Goal: Information Seeking & Learning: Find specific fact

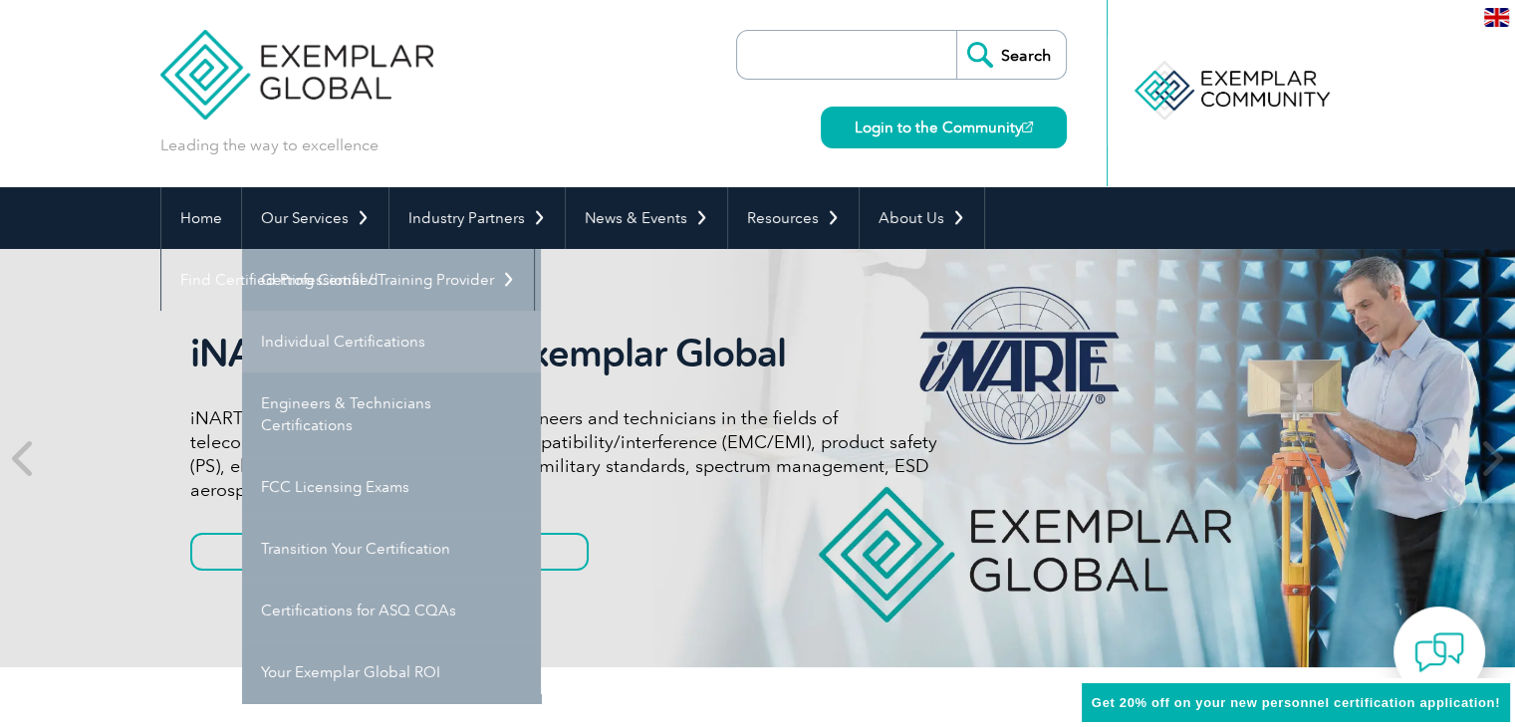
click at [328, 349] on link "Individual Certifications" at bounding box center [391, 342] width 299 height 62
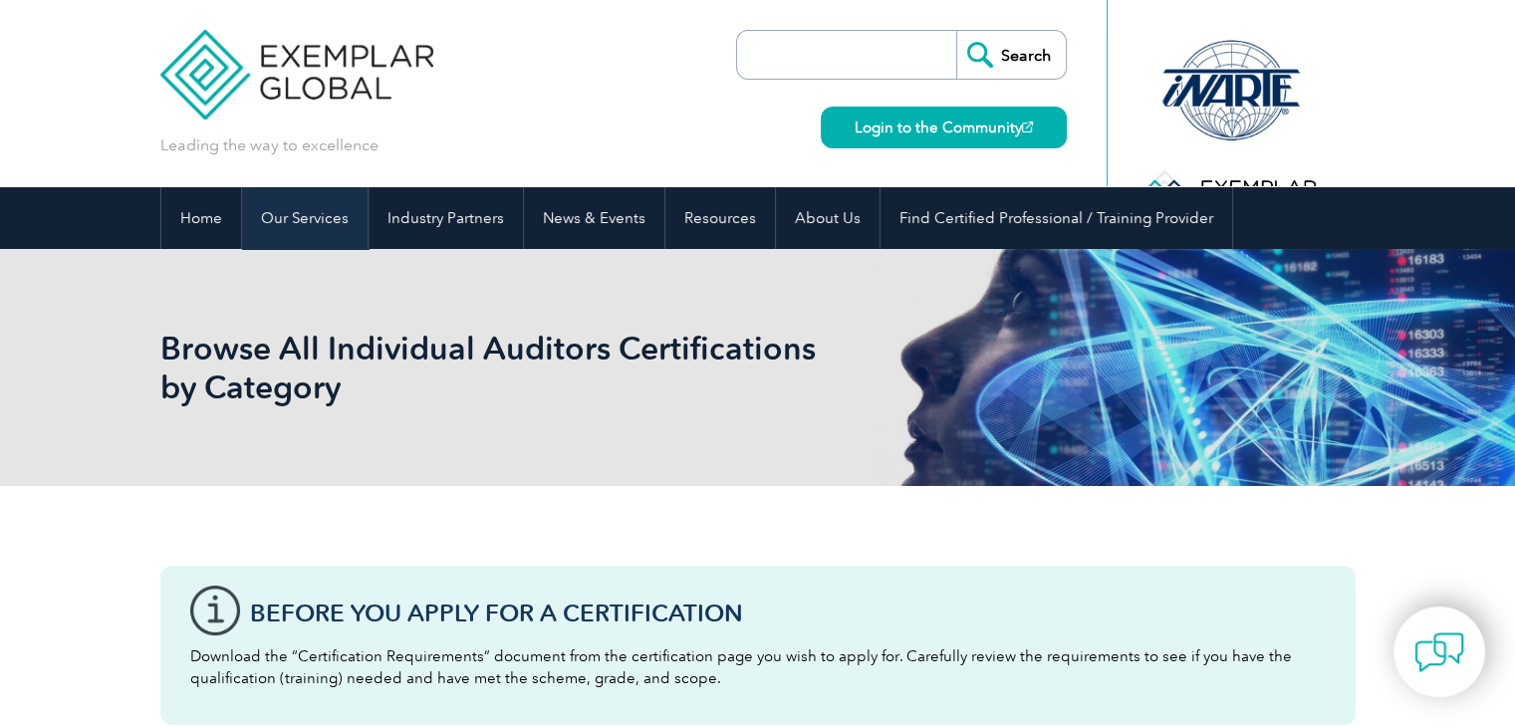
click at [331, 220] on link "Our Services" at bounding box center [305, 218] width 126 height 62
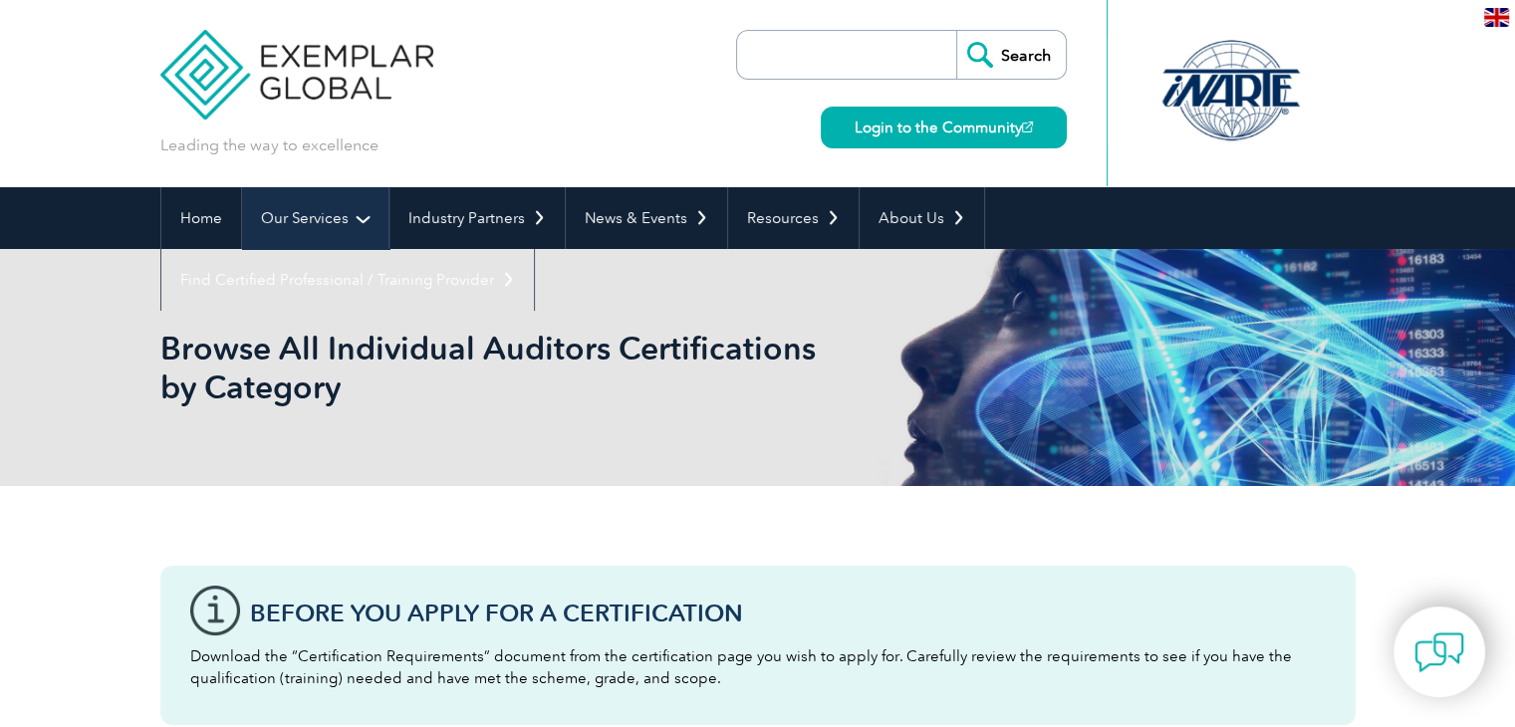
click at [342, 224] on link "Our Services" at bounding box center [315, 218] width 146 height 62
click at [353, 227] on link "Our Services" at bounding box center [315, 218] width 146 height 62
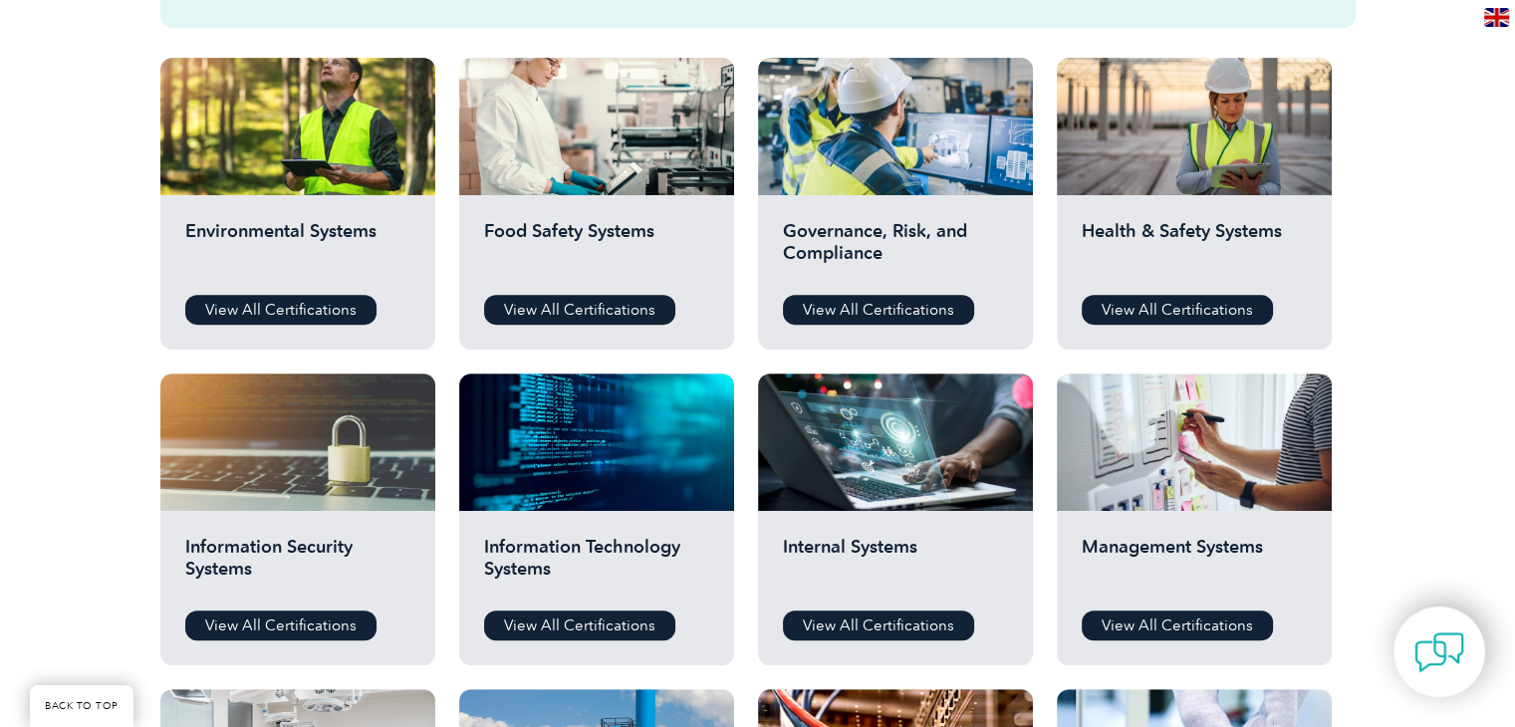
scroll to position [797, 0]
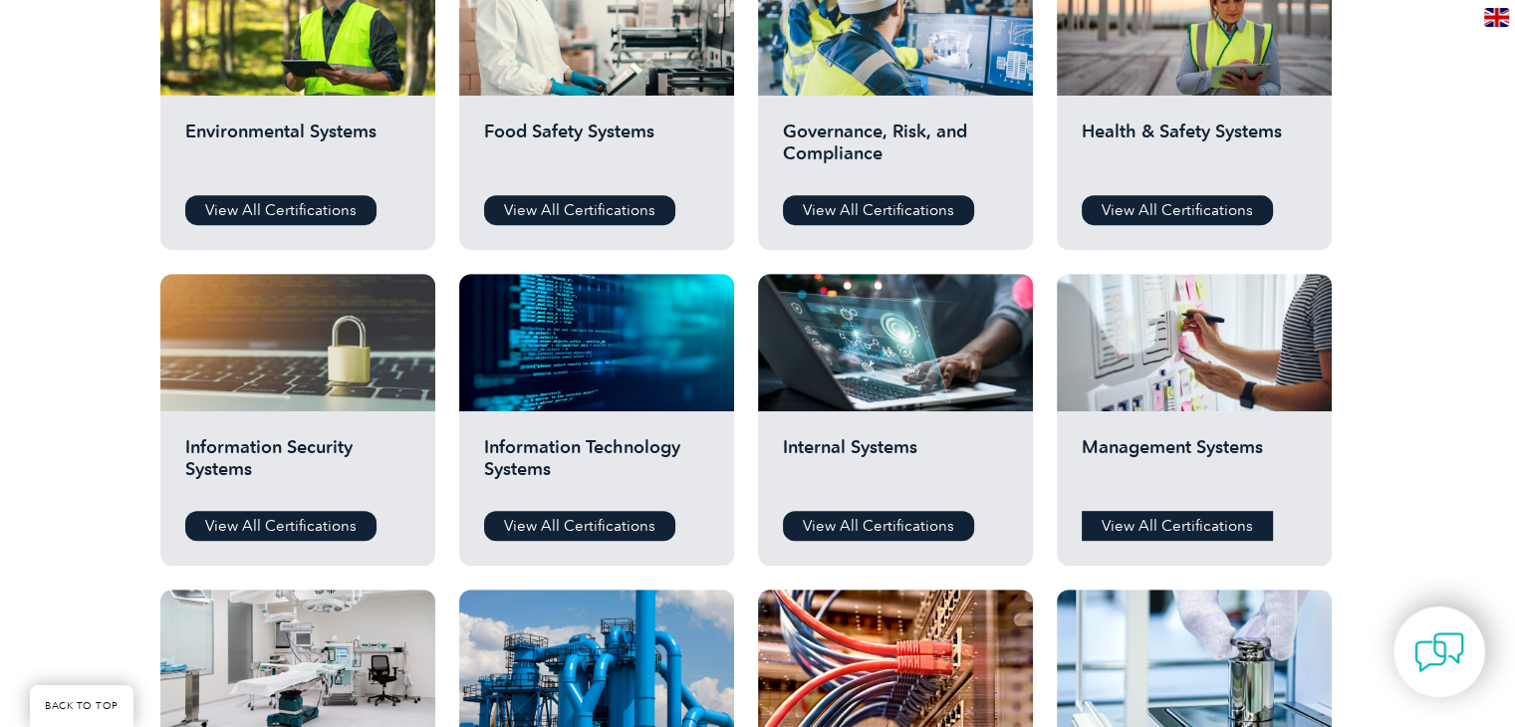
click at [1147, 528] on link "View All Certifications" at bounding box center [1177, 526] width 191 height 30
click at [890, 209] on link "View All Certifications" at bounding box center [878, 210] width 191 height 30
click at [578, 523] on link "View All Certifications" at bounding box center [579, 526] width 191 height 30
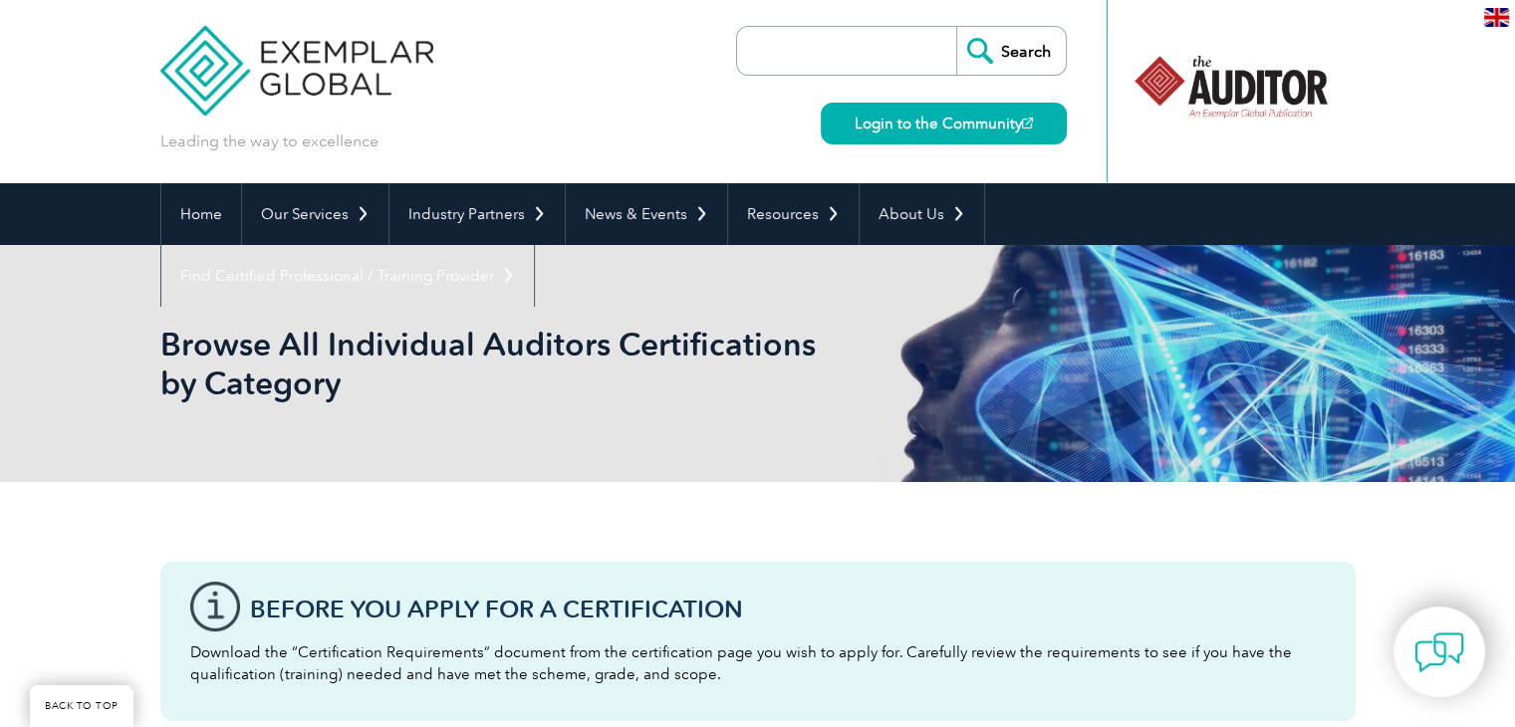
scroll to position [0, 0]
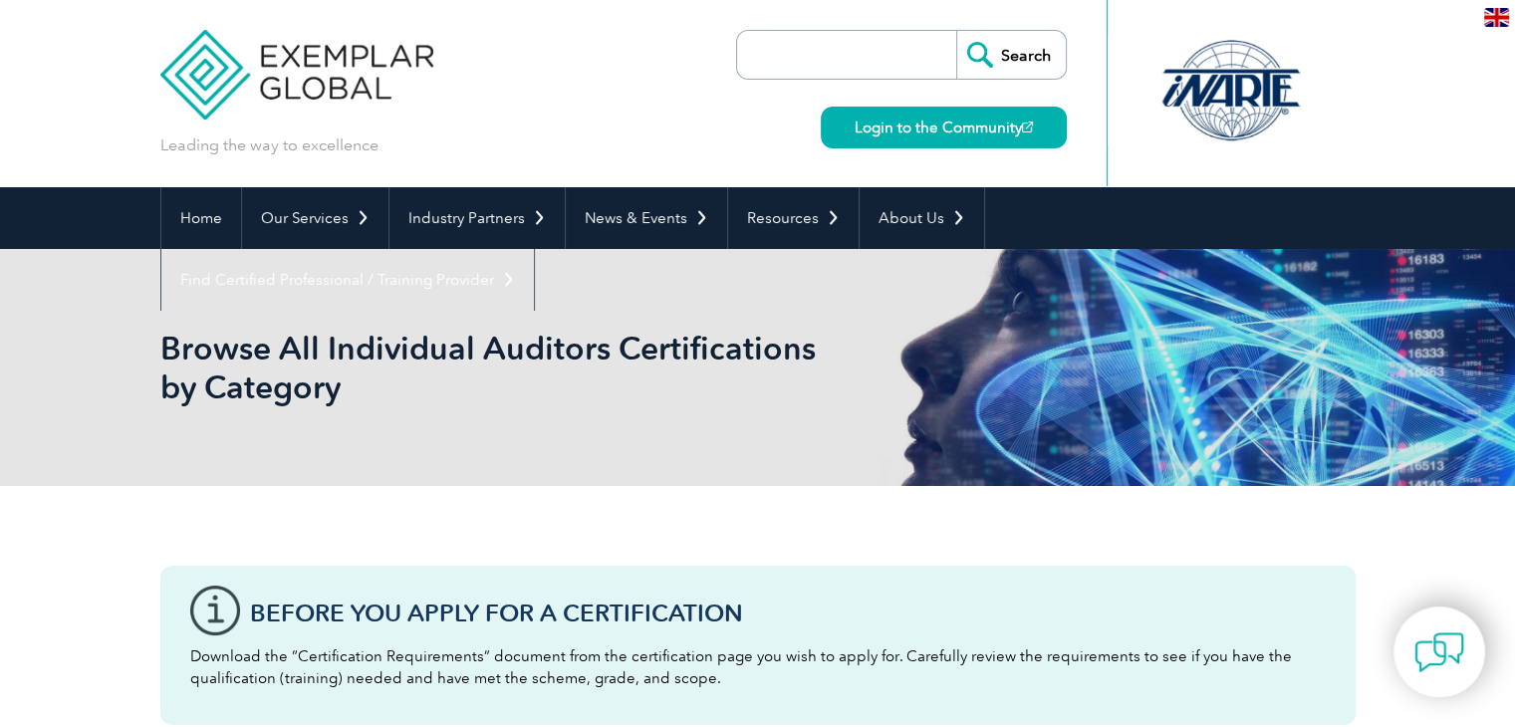
click at [781, 56] on input "search" at bounding box center [851, 55] width 209 height 48
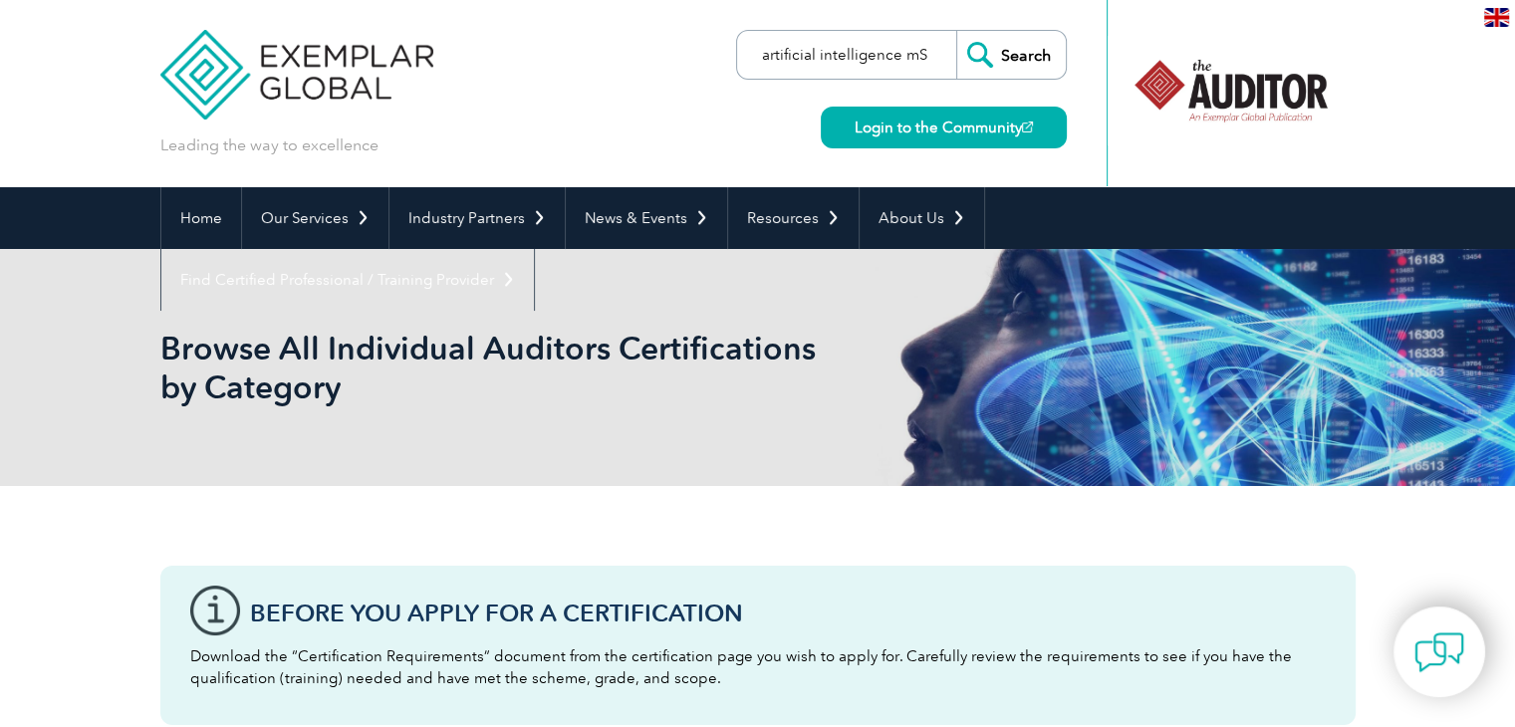
type input "artificial intelligence mS"
click at [956, 31] on input "Search" at bounding box center [1011, 55] width 110 height 48
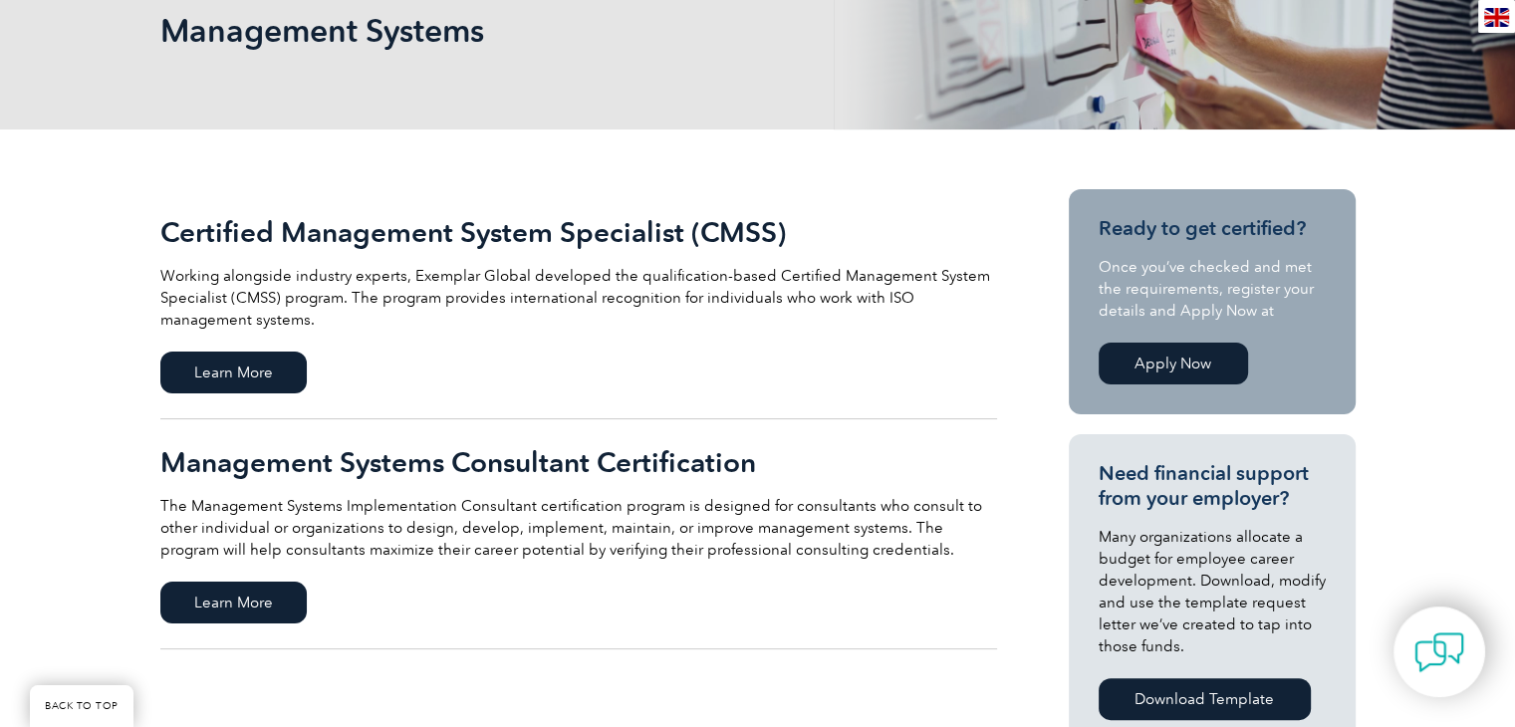
scroll to position [299, 0]
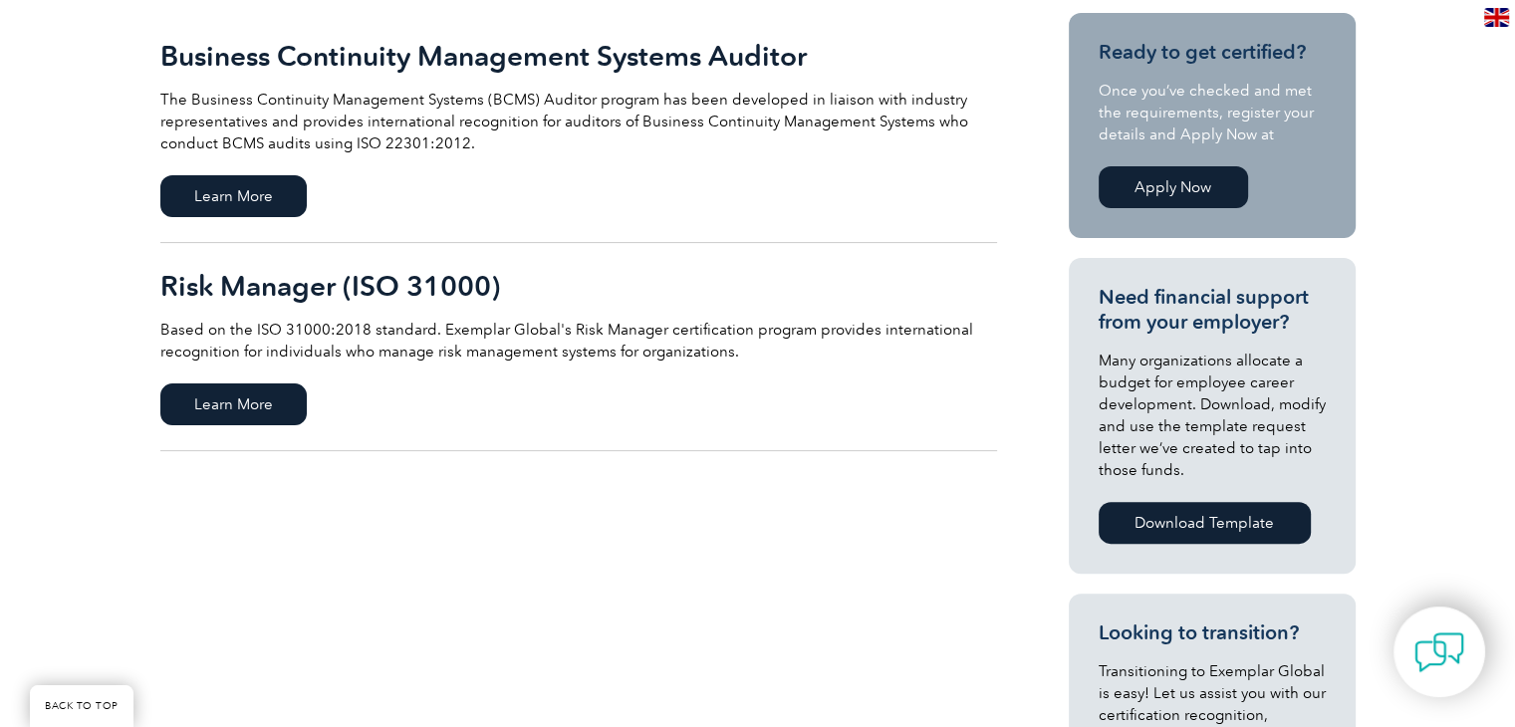
scroll to position [498, 0]
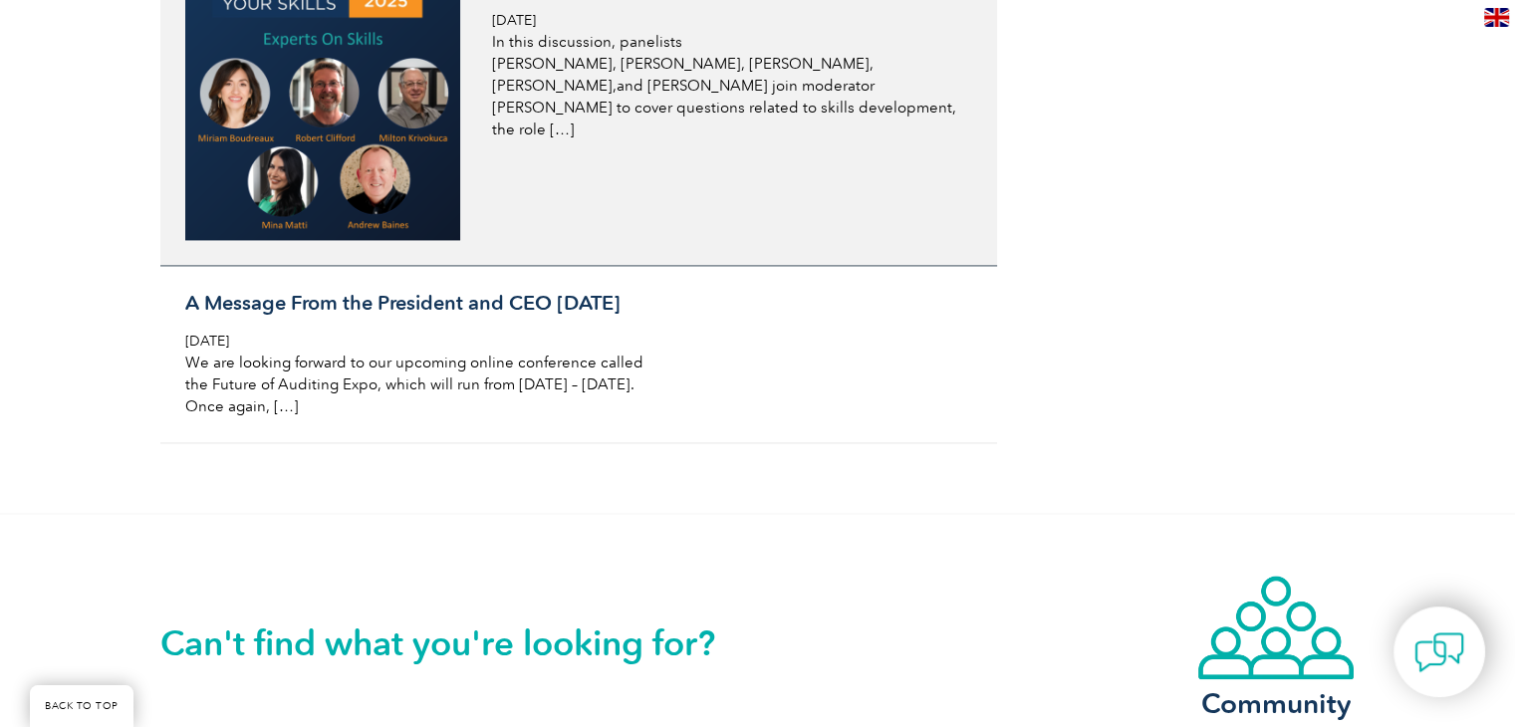
scroll to position [3287, 0]
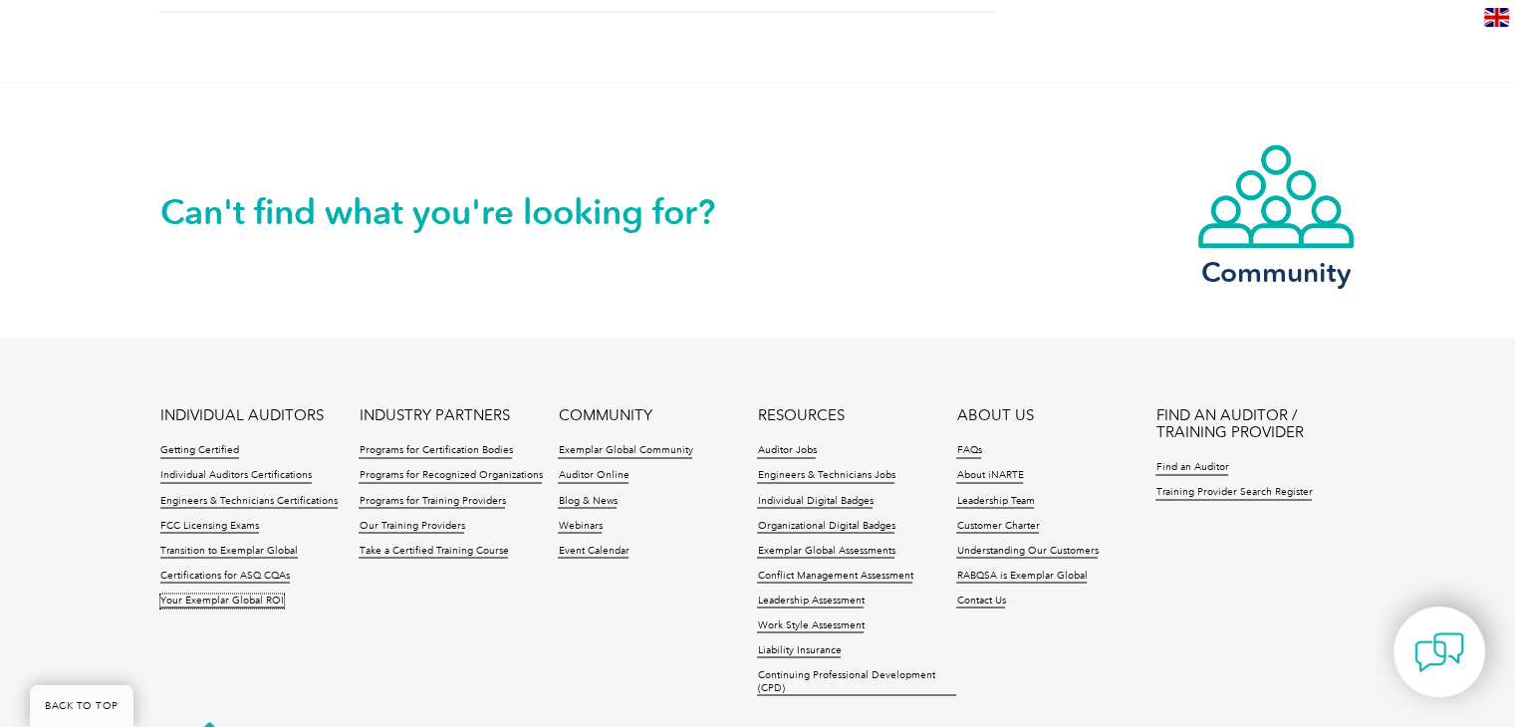
click at [235, 612] on ul "Getting Certified Individual Auditors Certifications Engineers & Technicians Ce…" at bounding box center [259, 531] width 199 height 174
click at [213, 558] on link "Transition to Exemplar Global" at bounding box center [228, 551] width 137 height 14
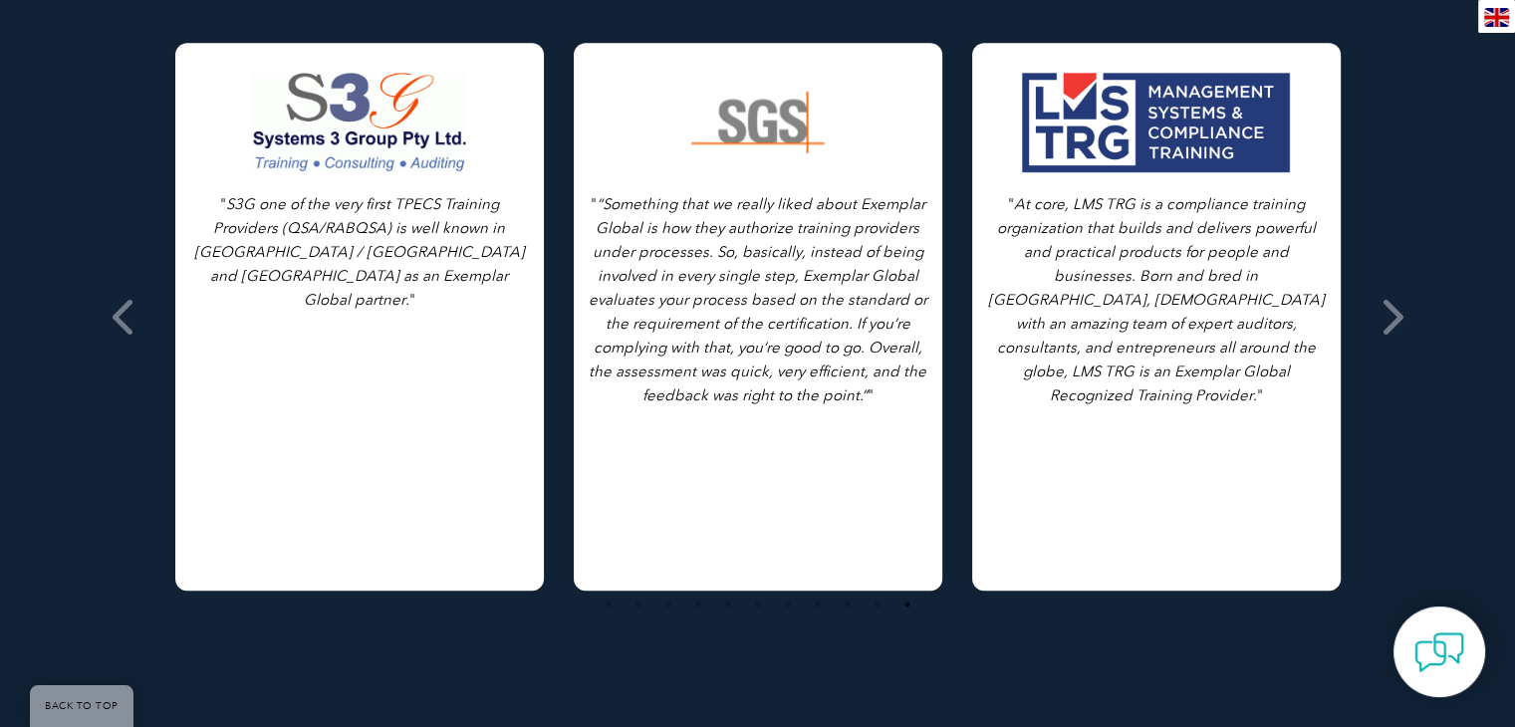
scroll to position [1494, 0]
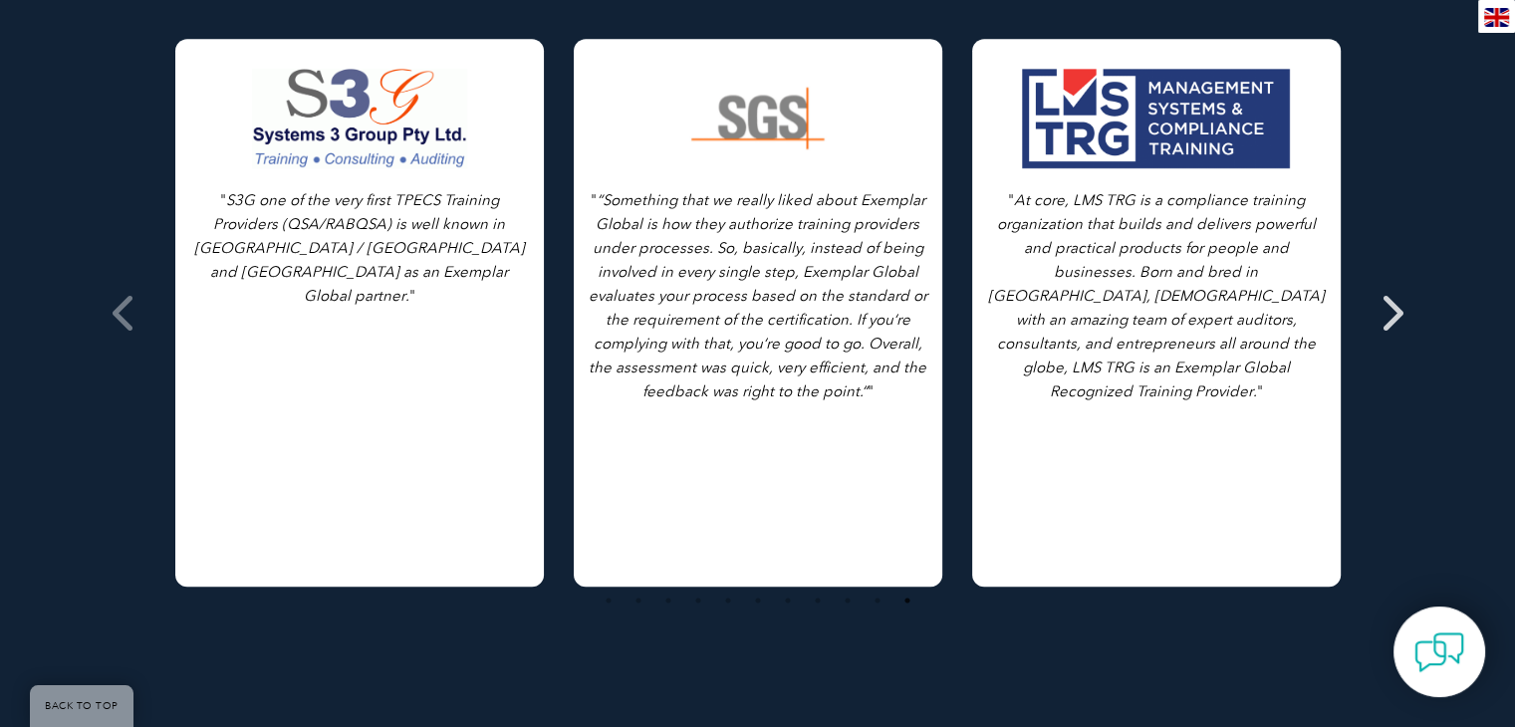
click at [1387, 313] on icon at bounding box center [1391, 313] width 25 height 0
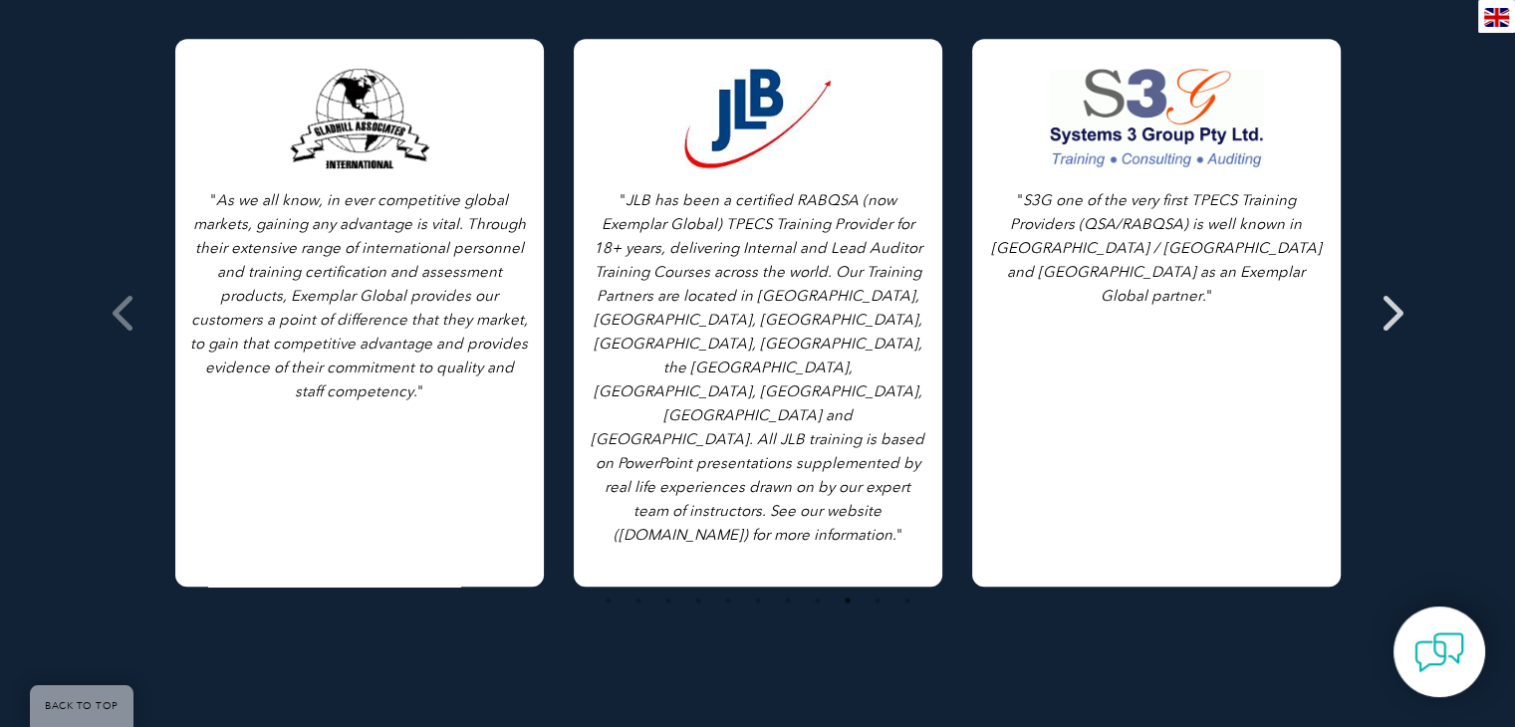
click at [1395, 313] on icon at bounding box center [1391, 313] width 25 height 0
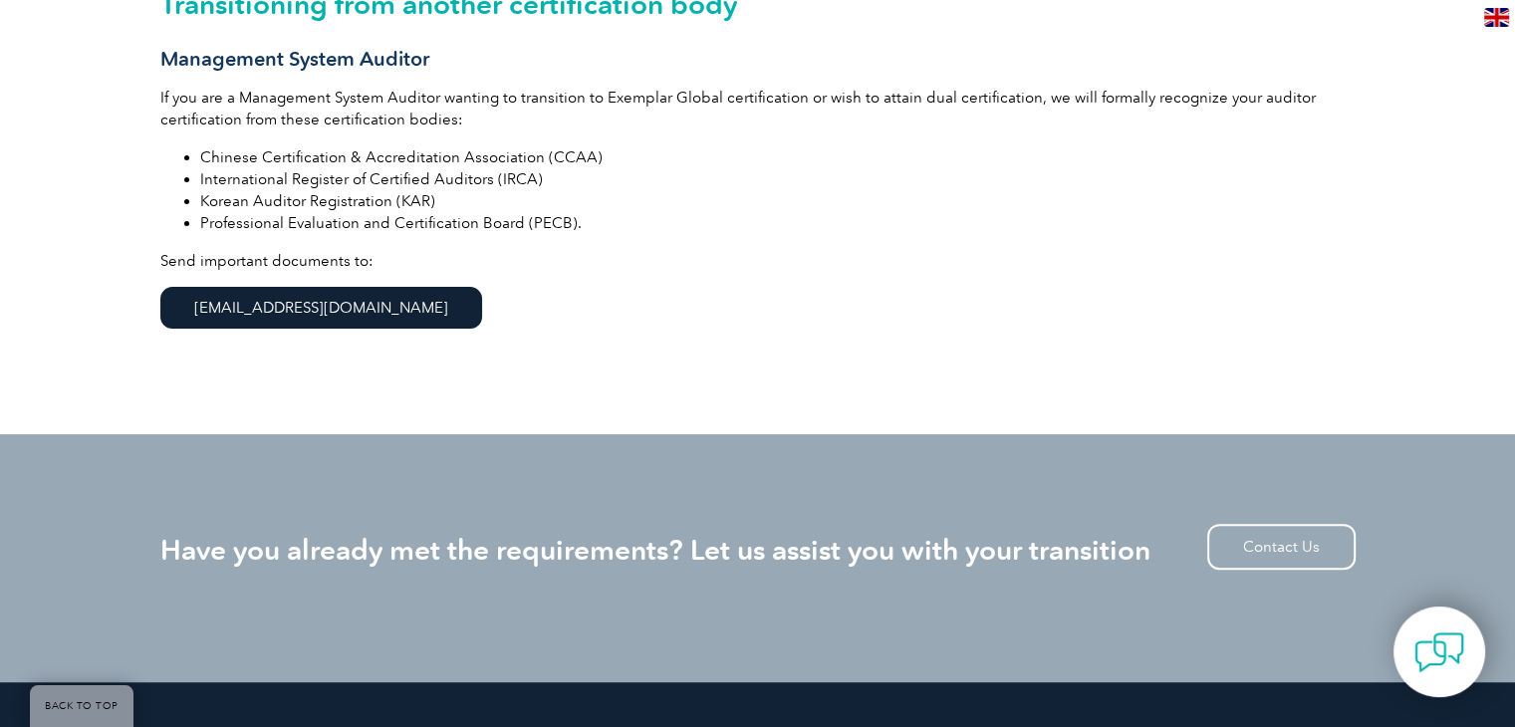
scroll to position [0, 0]
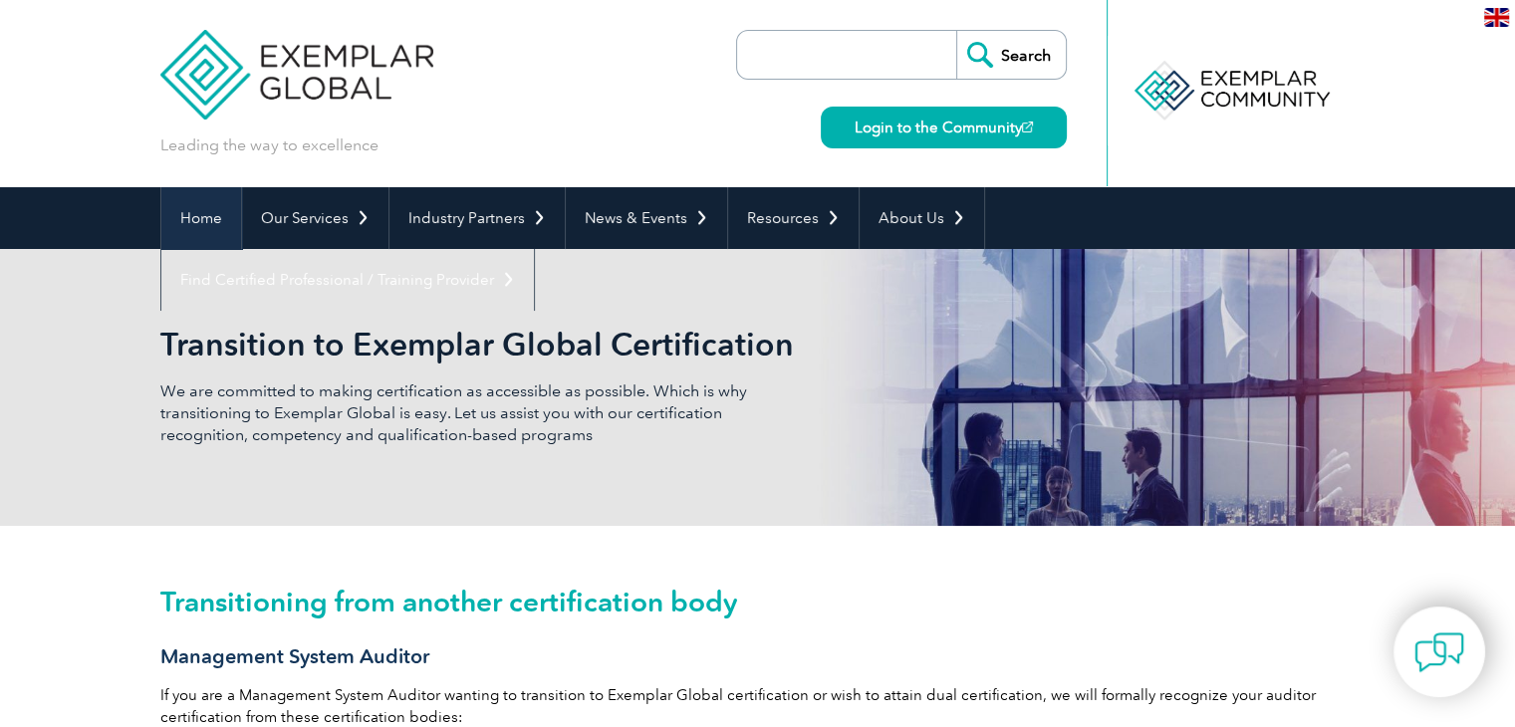
click at [205, 219] on link "Home" at bounding box center [201, 218] width 80 height 62
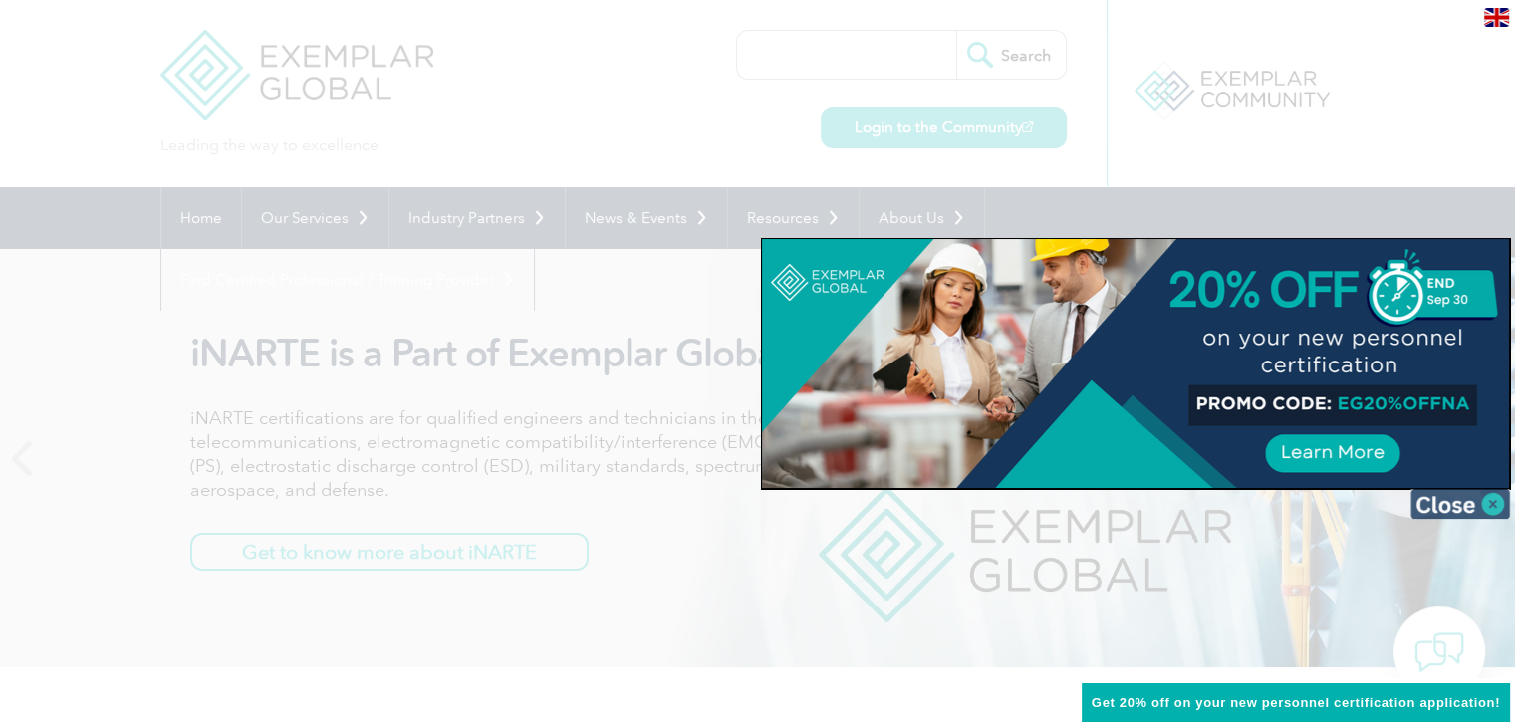
click at [1450, 507] on img at bounding box center [1461, 504] width 100 height 30
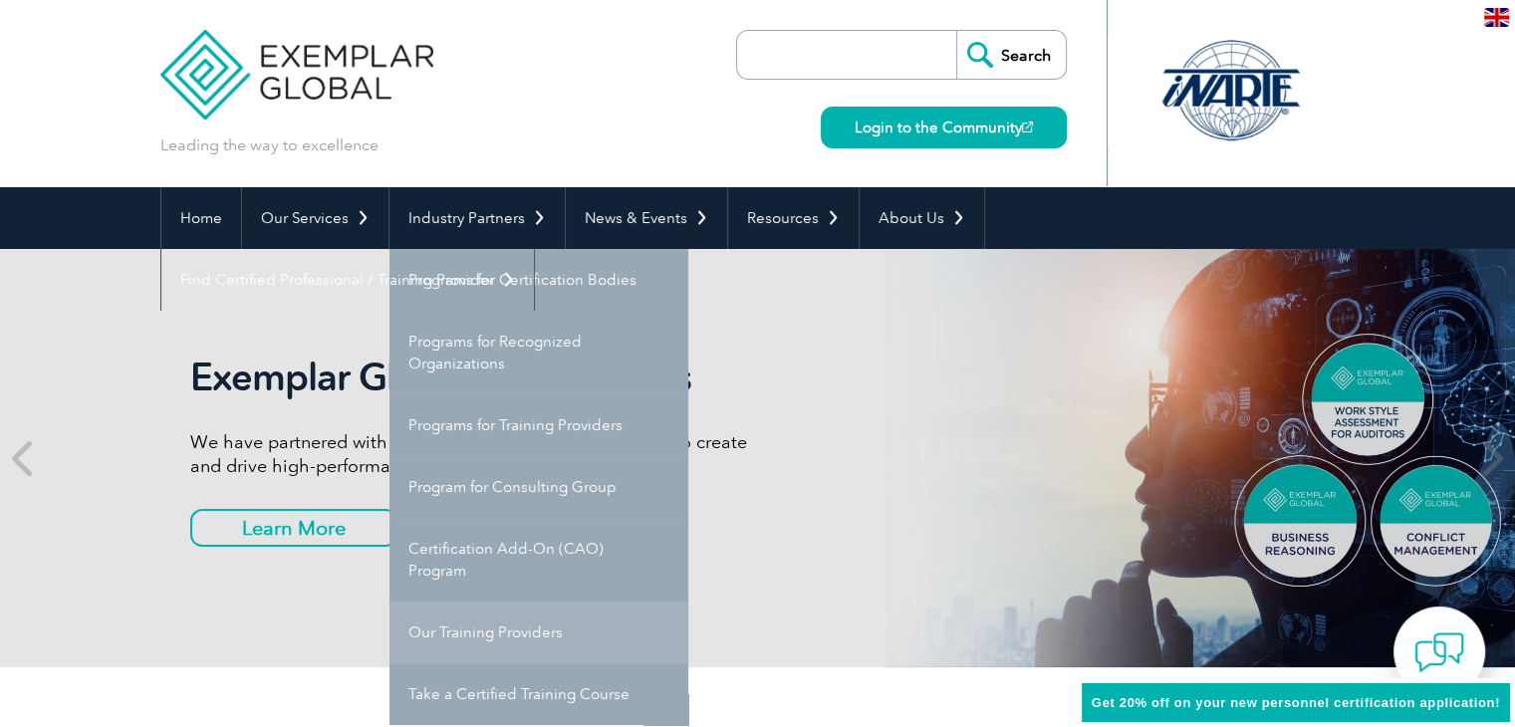
click at [510, 628] on link "Our Training Providers" at bounding box center [538, 633] width 299 height 62
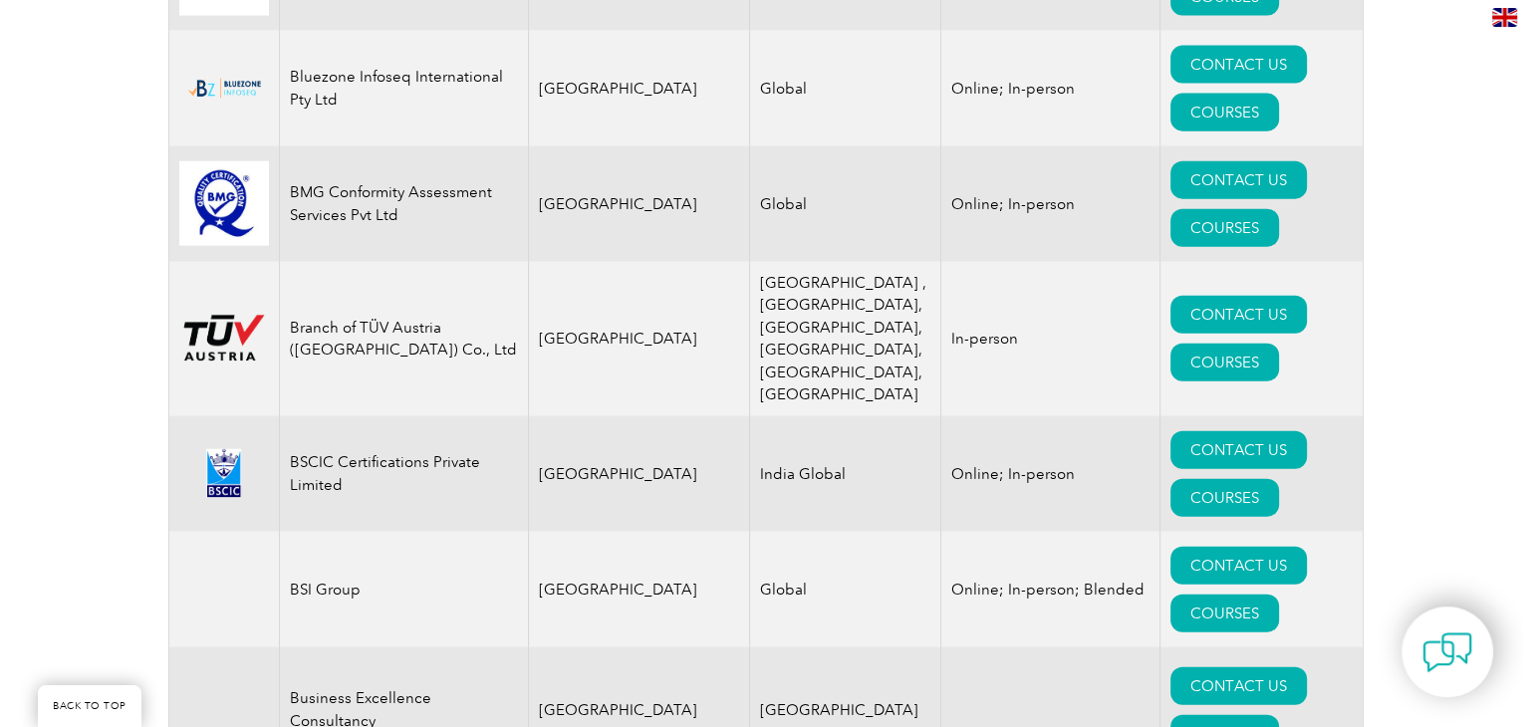
scroll to position [4601, 0]
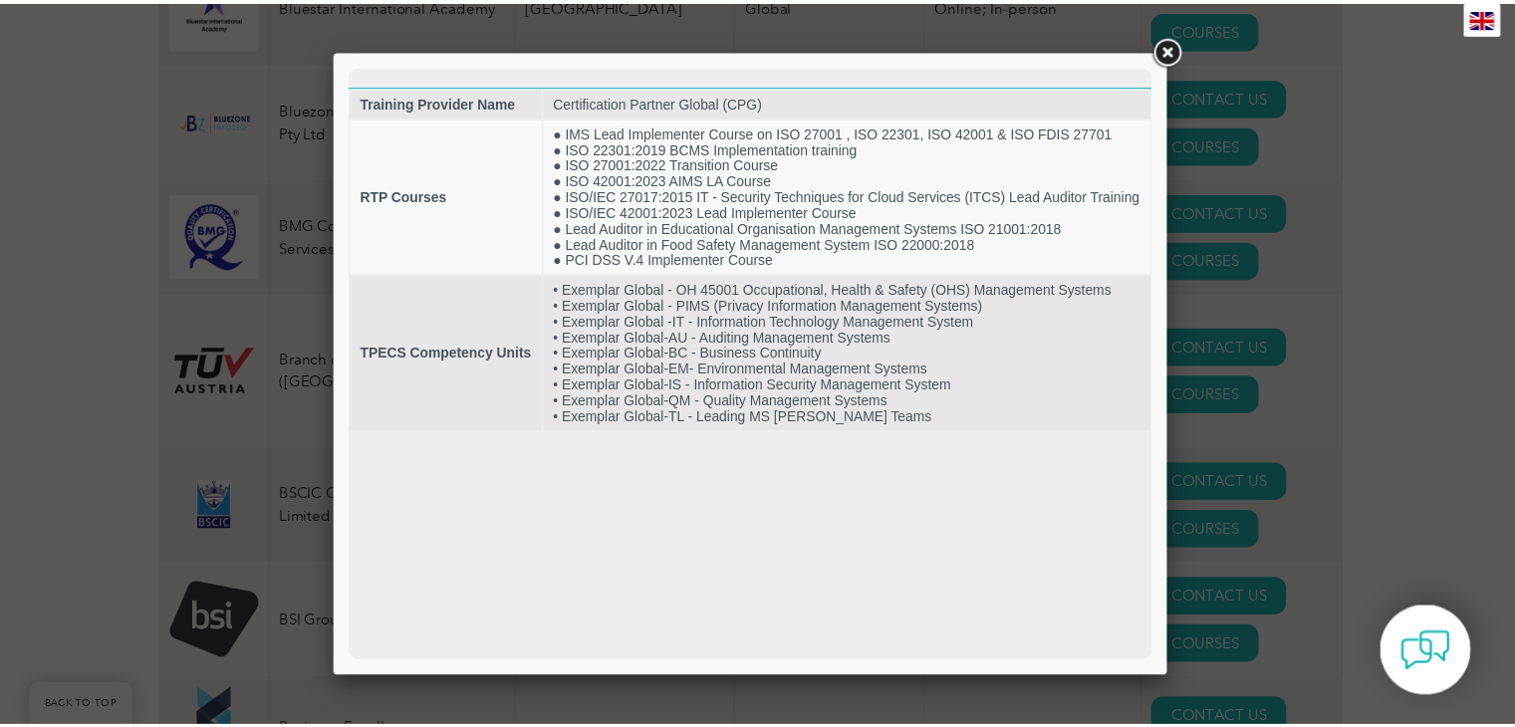
scroll to position [0, 0]
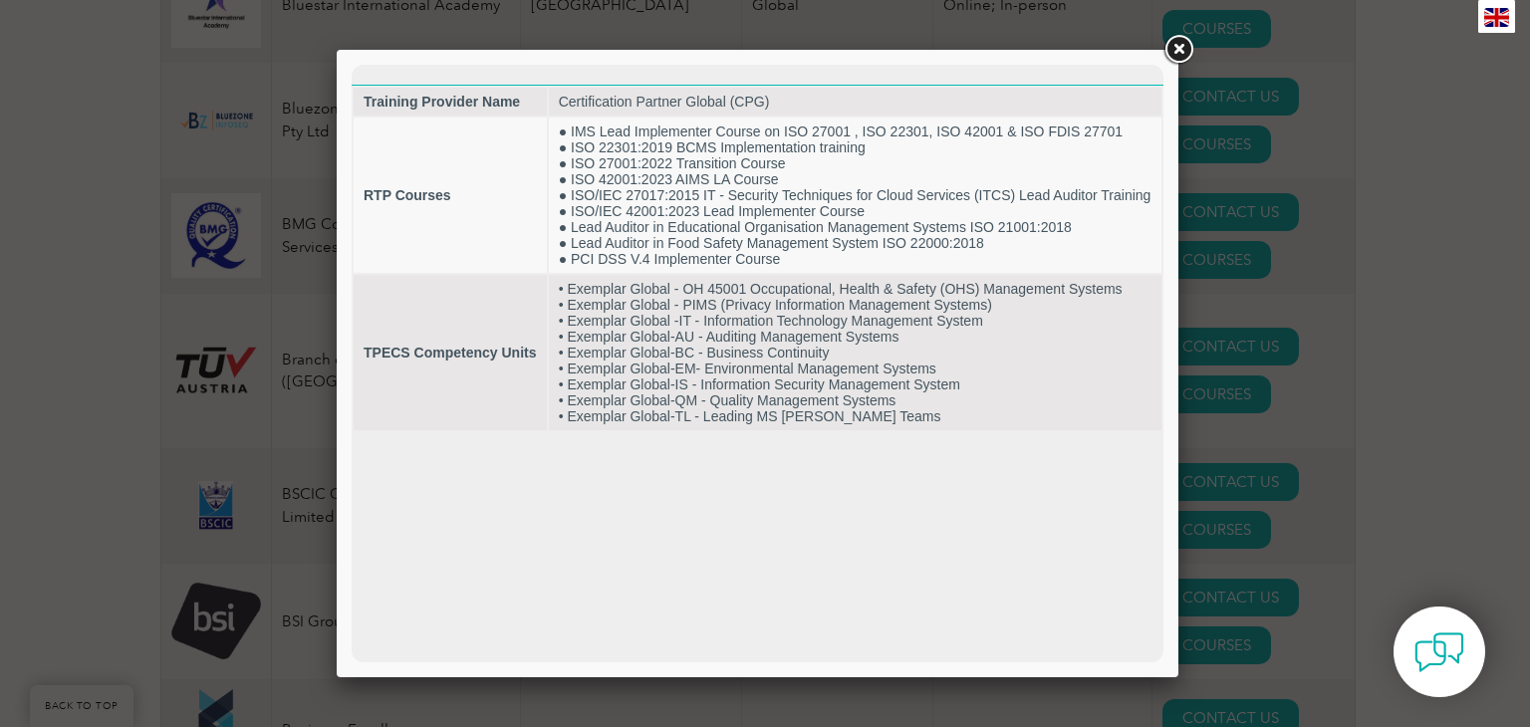
click at [1175, 52] on link at bounding box center [1178, 50] width 36 height 36
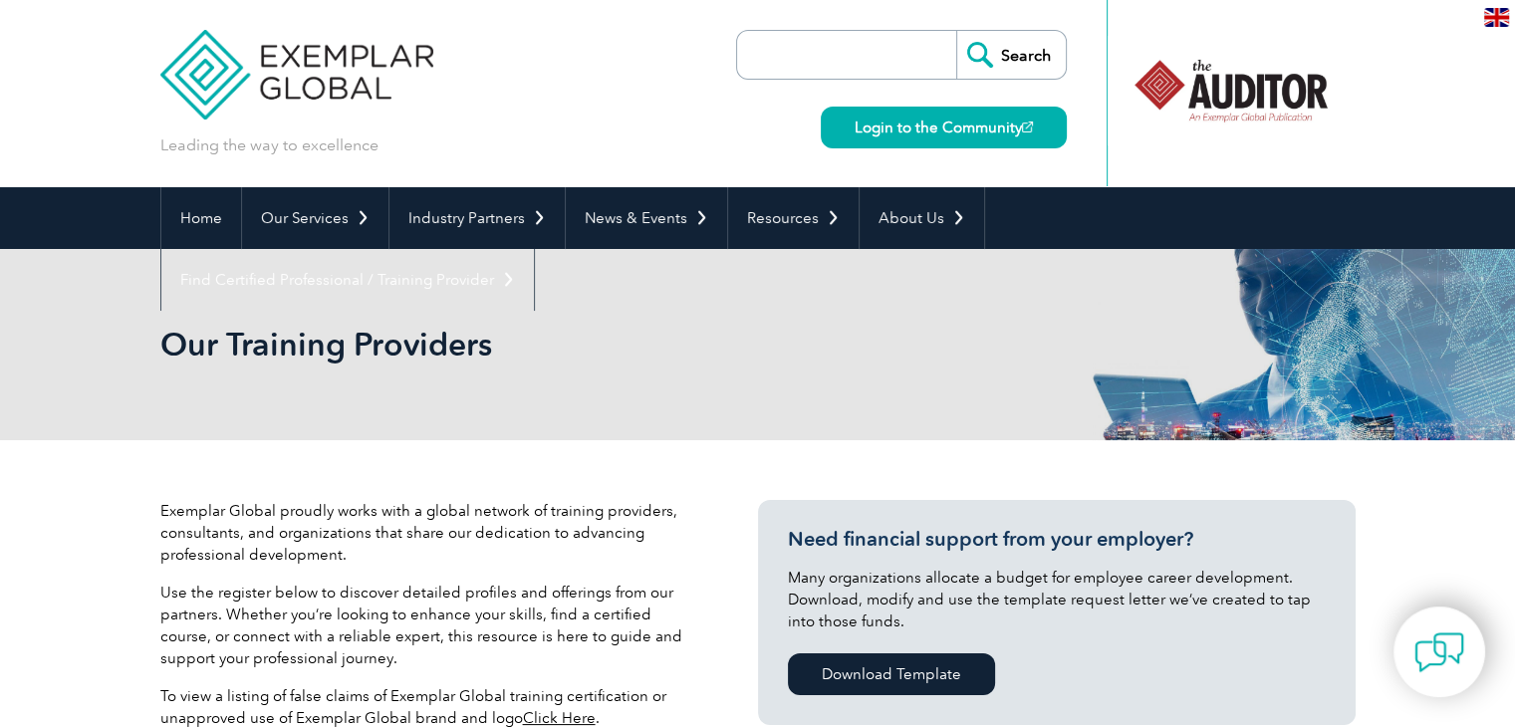
click at [861, 63] on input "search" at bounding box center [851, 55] width 209 height 48
type input "jyothi"
click at [956, 31] on input "Search" at bounding box center [1011, 55] width 110 height 48
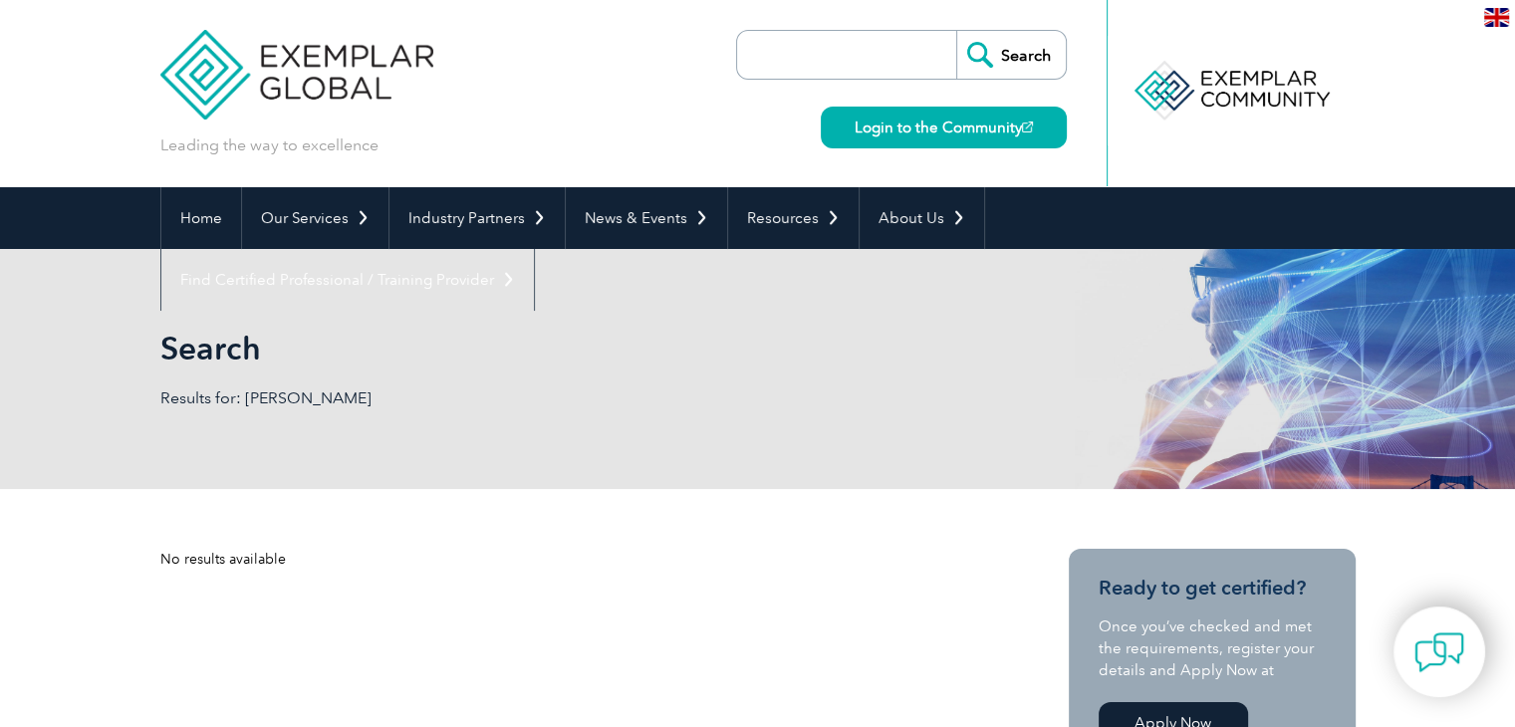
click at [858, 61] on input "search" at bounding box center [851, 55] width 209 height 48
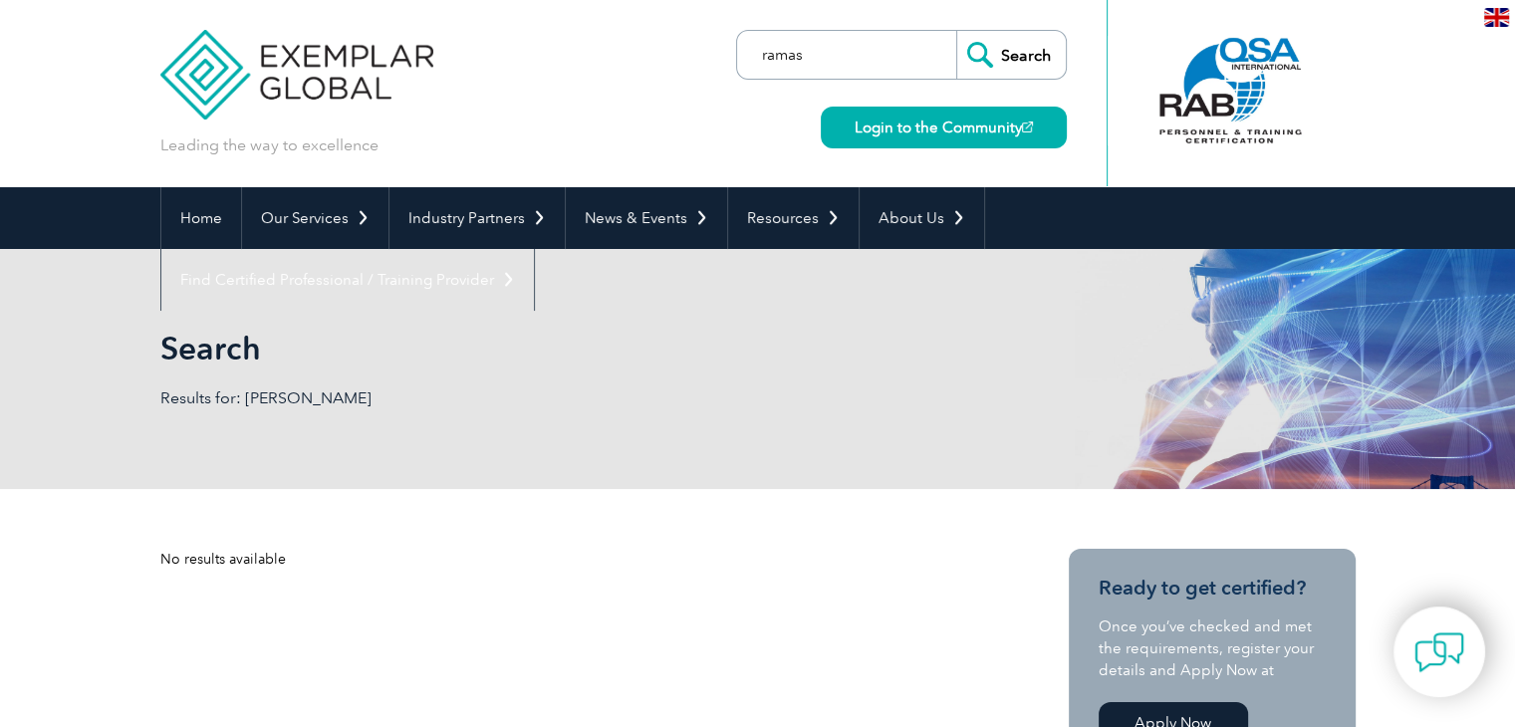
type input "ramas"
click at [956, 31] on input "Search" at bounding box center [1011, 55] width 110 height 48
